Goal: Task Accomplishment & Management: Use online tool/utility

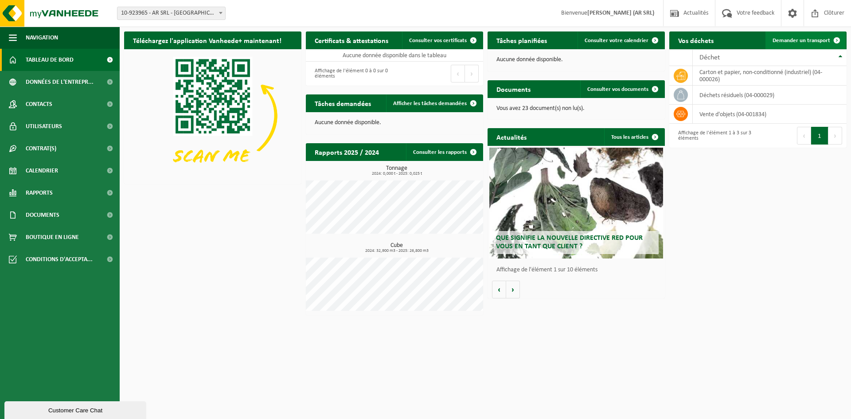
click at [798, 41] on span "Demander un transport" at bounding box center [802, 41] width 58 height 6
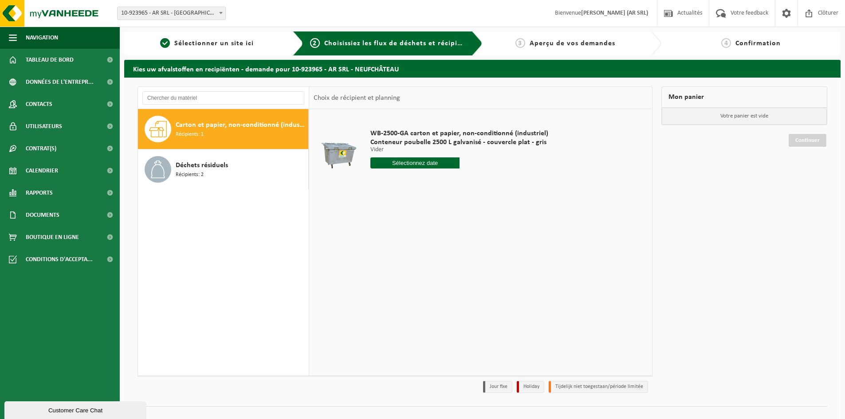
click at [406, 165] on input "text" at bounding box center [414, 162] width 89 height 11
click at [395, 244] on div "14" at bounding box center [394, 242] width 16 height 14
type input "à partir de 2025-10-14"
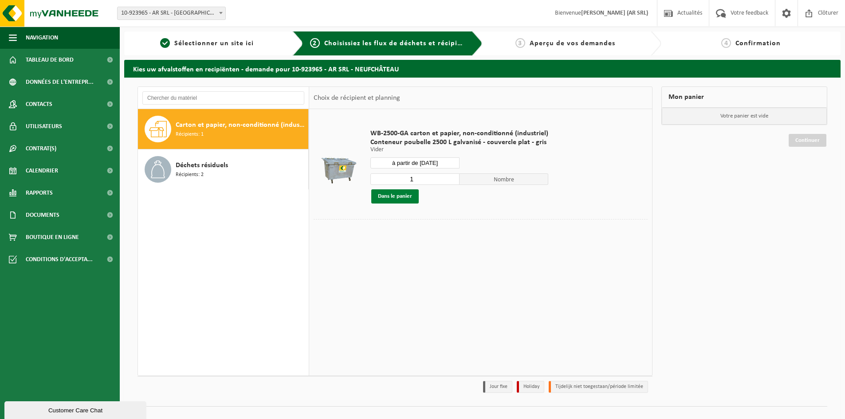
click at [396, 200] on button "Dans le panier" at bounding box center [394, 196] width 47 height 14
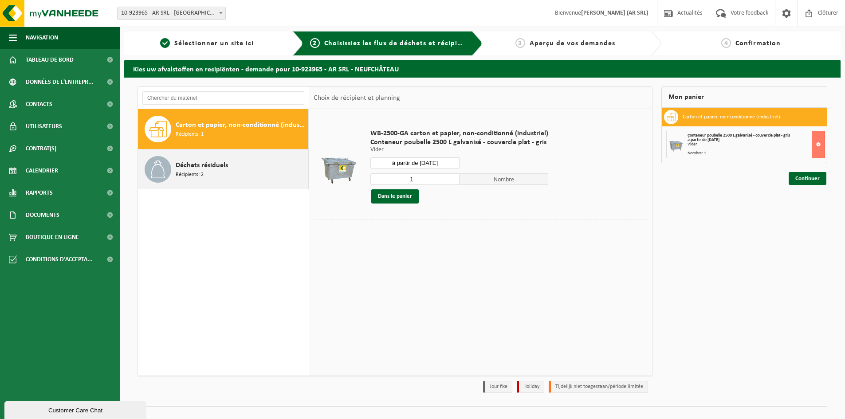
click at [216, 172] on div "Déchets résiduels Récipients: 2" at bounding box center [241, 169] width 130 height 27
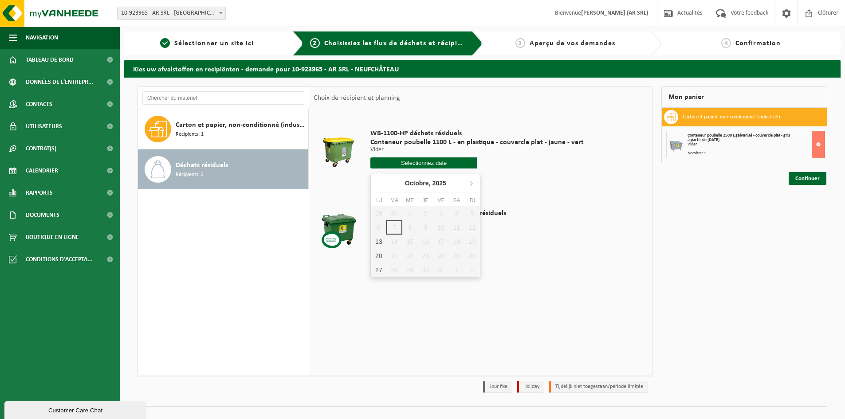
click at [419, 165] on input "text" at bounding box center [423, 162] width 107 height 11
click at [374, 240] on div "13" at bounding box center [379, 242] width 16 height 14
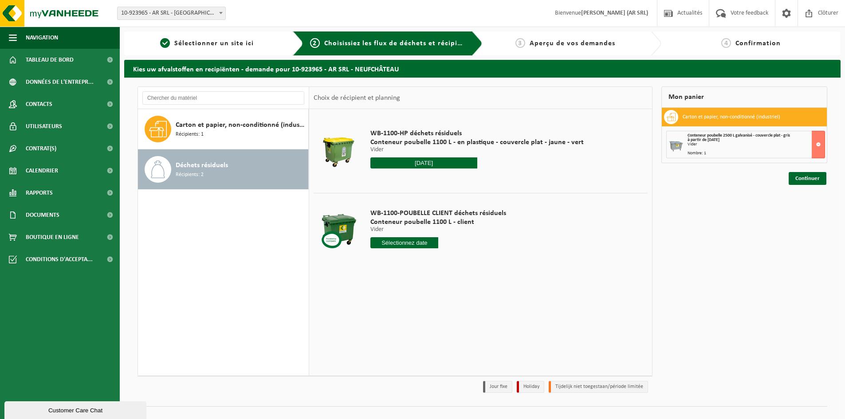
type input "à partir de 2025-10-13"
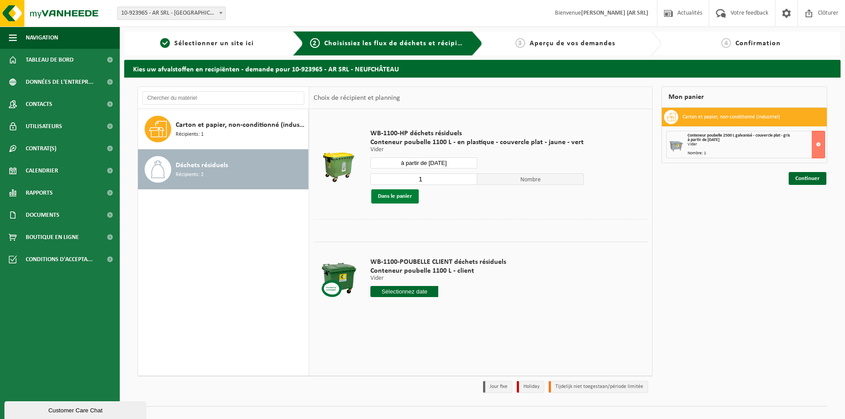
click at [404, 200] on button "Dans le panier" at bounding box center [394, 196] width 47 height 14
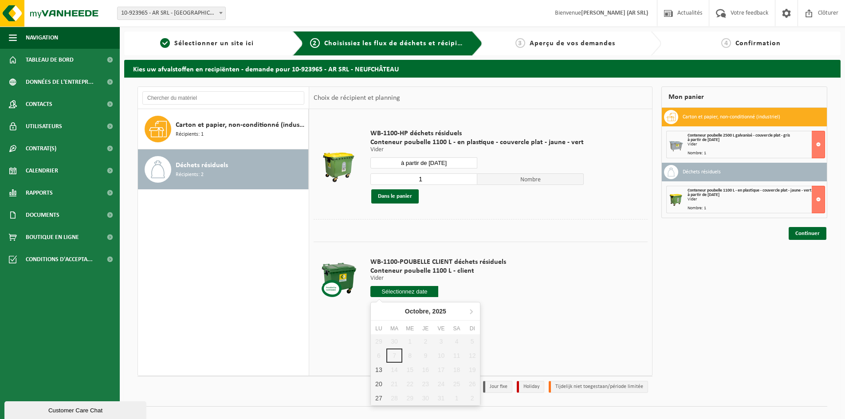
click at [422, 286] on input "text" at bounding box center [404, 291] width 68 height 11
click at [381, 370] on div "13" at bounding box center [379, 370] width 16 height 14
type input "à partir de 2025-10-13"
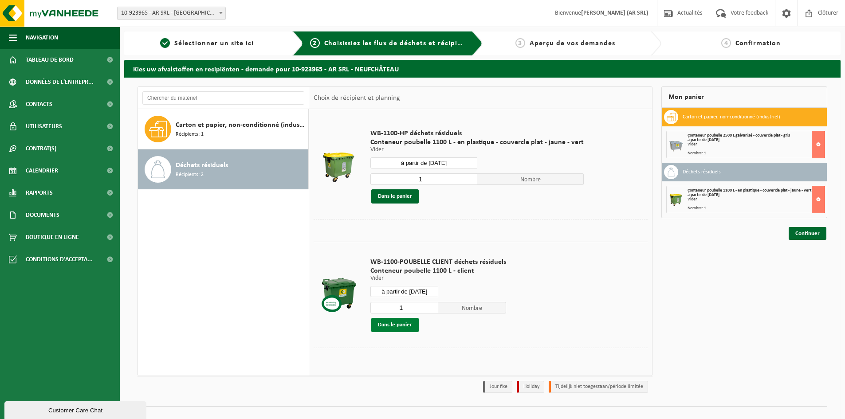
click at [390, 329] on button "Dans le panier" at bounding box center [394, 325] width 47 height 14
click at [813, 270] on link "Continuer" at bounding box center [807, 265] width 38 height 13
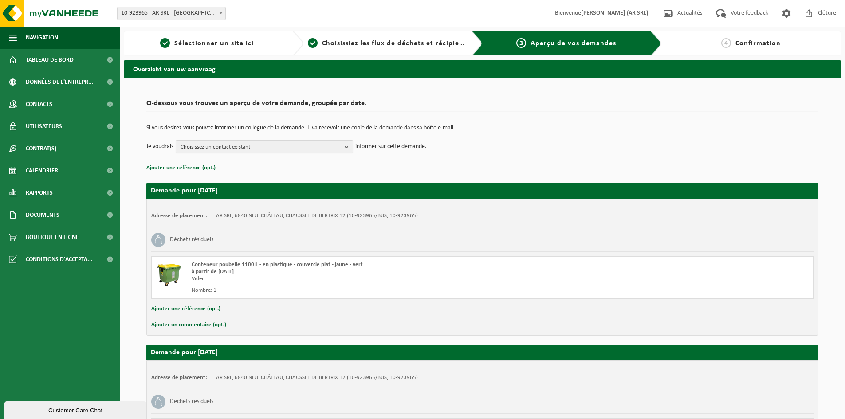
click at [223, 149] on span "Choisissez un contact existant" at bounding box center [260, 147] width 161 height 13
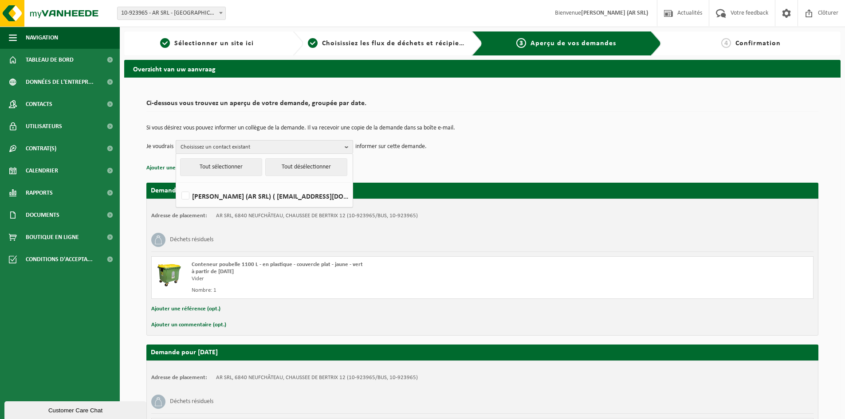
click at [224, 149] on span "Choisissez un contact existant" at bounding box center [260, 147] width 161 height 13
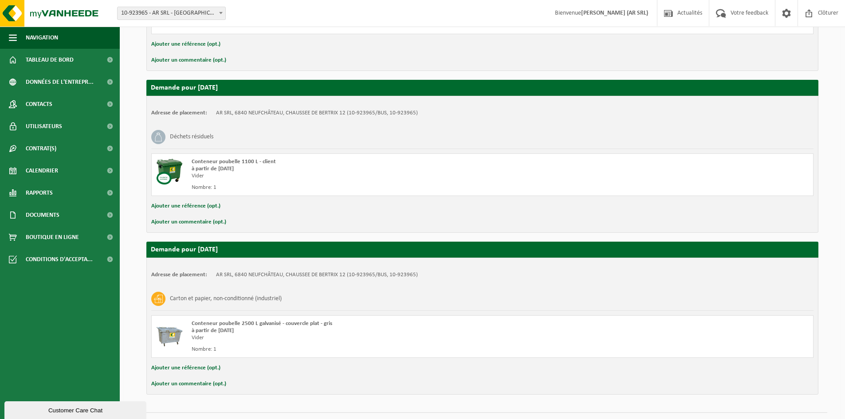
scroll to position [285, 0]
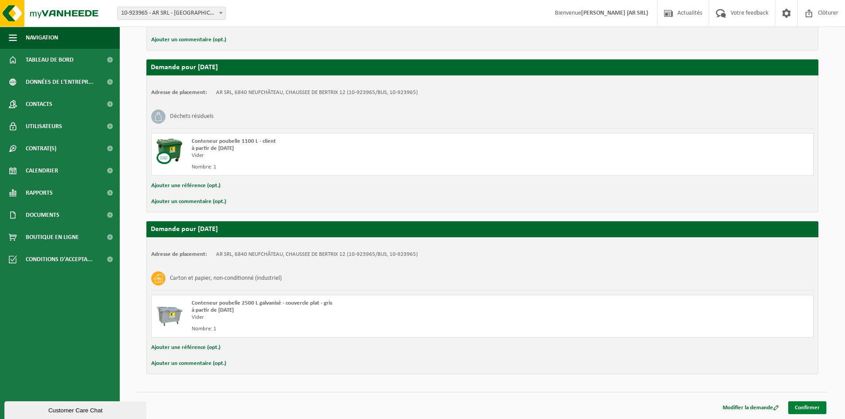
click at [810, 407] on link "Confirmer" at bounding box center [807, 407] width 38 height 13
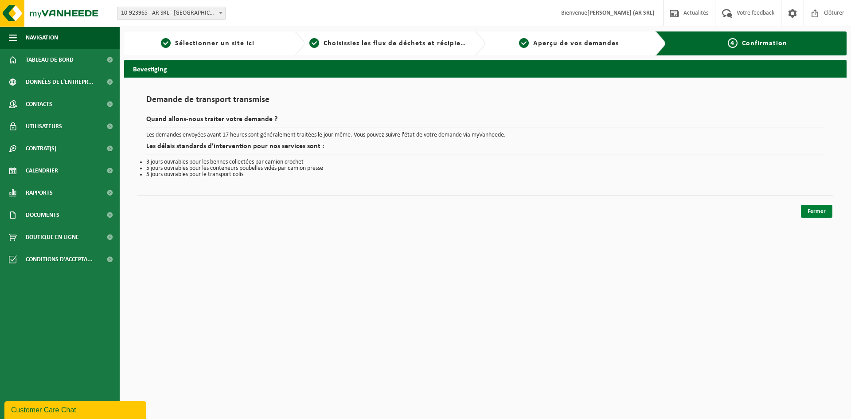
click at [826, 211] on link "Fermer" at bounding box center [816, 211] width 31 height 13
